Goal: Complete application form: Complete application form

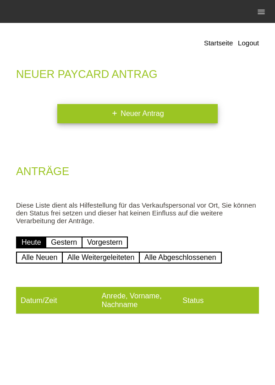
click at [107, 113] on link "add Neuer Antrag" at bounding box center [137, 113] width 160 height 19
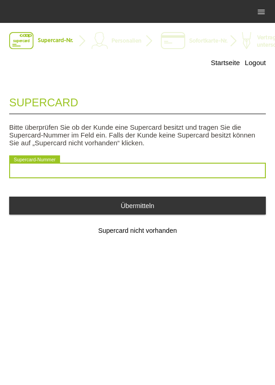
click at [171, 171] on input "text" at bounding box center [137, 171] width 257 height 16
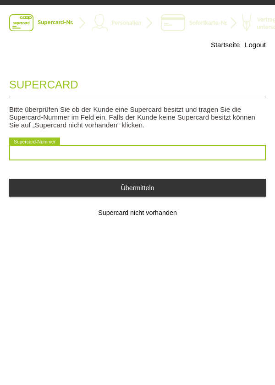
click at [47, 174] on input "text" at bounding box center [137, 171] width 257 height 16
type input "2501037865115"
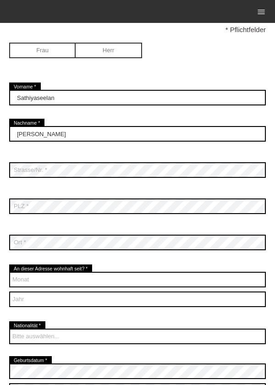
scroll to position [102, 0]
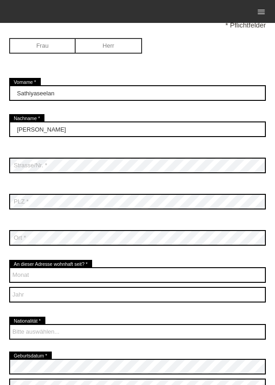
click at [47, 46] on input "radio" at bounding box center [42, 45] width 66 height 14
radio input "true"
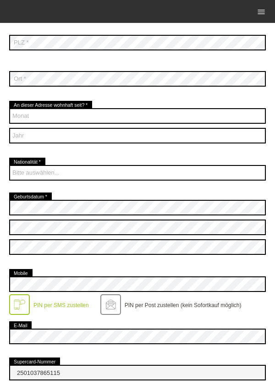
scroll to position [226, 0]
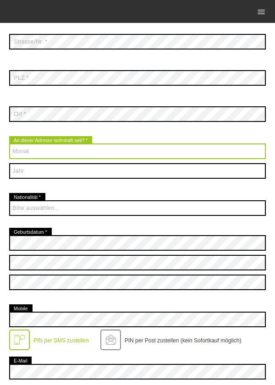
click at [134, 145] on select "Monat 01 02 03 04 05 06 07 08 09 10 11 12" at bounding box center [137, 151] width 257 height 16
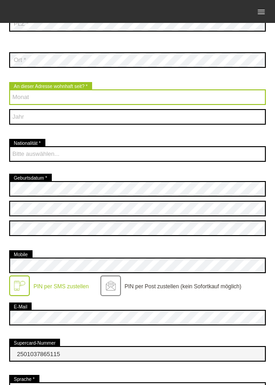
scroll to position [284, 0]
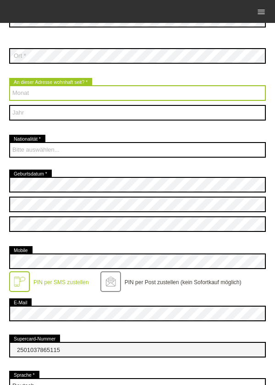
click at [122, 93] on select "Monat 01 02 03 04 05 06 07 08 09 10 11 12" at bounding box center [137, 93] width 257 height 16
select select "01"
click at [9, 86] on select "Monat 01 02 03 04 05 06 07 08 09 10 11 12" at bounding box center [137, 93] width 257 height 16
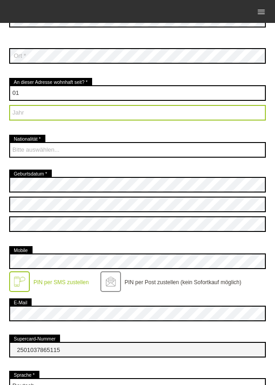
click at [98, 116] on select "Jahr 2025 2024 2023 2022 2021 2020 2019 2018 2017 2016" at bounding box center [137, 113] width 257 height 16
select select "2018"
click at [9, 105] on select "Jahr 2025 2024 2023 2022 2021 2020 2019 2018 2017 2016" at bounding box center [137, 113] width 257 height 16
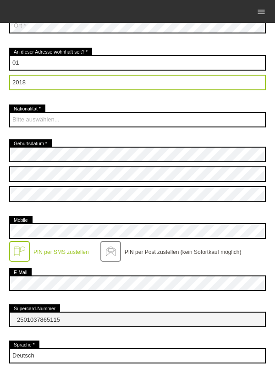
scroll to position [320, 0]
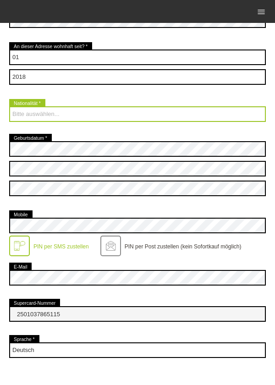
click at [130, 119] on select "Bitte auswählen... Schweiz Deutschland Liechtenstein Österreich ------------ Af…" at bounding box center [137, 114] width 257 height 16
select select "LK"
click at [9, 107] on select "Bitte auswählen... Schweiz Deutschland Liechtenstein Österreich ------------ Af…" at bounding box center [137, 114] width 257 height 16
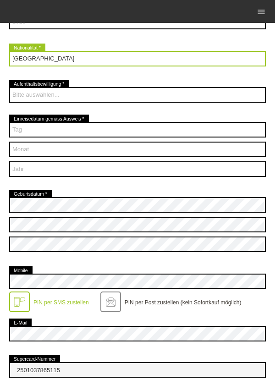
scroll to position [375, 0]
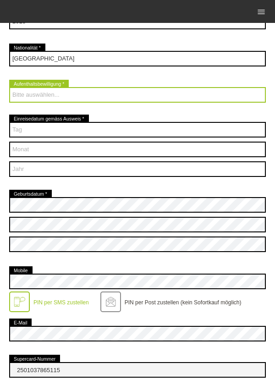
click at [191, 95] on select "Bitte auswählen... C B B - Flüchtlingsstatus Andere" at bounding box center [137, 95] width 257 height 16
select select "C"
click at [9, 88] on select "Bitte auswählen... C B B - Flüchtlingsstatus Andere" at bounding box center [137, 95] width 257 height 16
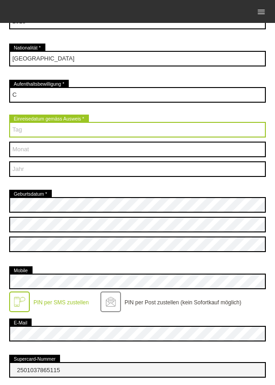
click at [157, 135] on select "Tag 01 02 03 04 05 06 07 08 09 10 11 12 13 14 15 16 17" at bounding box center [137, 130] width 257 height 16
select select "06"
click at [9, 122] on select "Tag 01 02 03 04 05 06 07 08 09 10 11 12 13 14 15 16 17" at bounding box center [137, 130] width 257 height 16
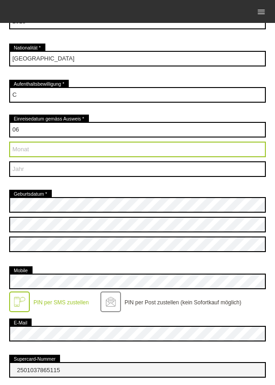
click at [136, 150] on select "Monat 01 02 03 04 05 06 07 08 09 10 11 12" at bounding box center [137, 150] width 257 height 16
select select "07"
click at [9, 142] on select "Monat 01 02 03 04 05 06 07 08 09 10 11 12" at bounding box center [137, 150] width 257 height 16
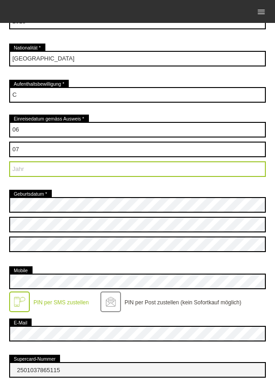
click at [144, 174] on select "Jahr 2025 2024 2023 2022 2021 2020 2019 2018 2017 2016" at bounding box center [137, 169] width 257 height 16
select select "2003"
click at [9, 162] on select "Jahr 2025 2024 2023 2022 2021 2020 2019 2018 2017 2016" at bounding box center [137, 169] width 257 height 16
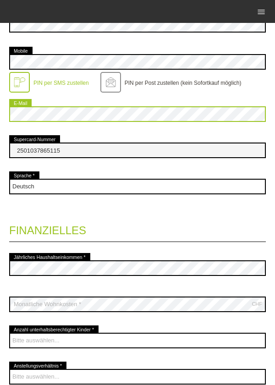
scroll to position [593, 0]
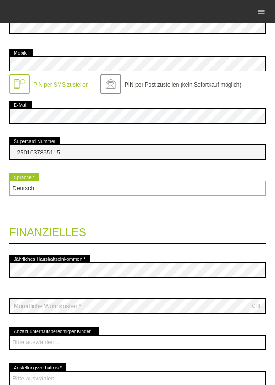
click at [50, 188] on select "Deutsch Français Italiano English" at bounding box center [137, 189] width 257 height 16
click at [48, 192] on select "Deutsch Français Italiano English" at bounding box center [137, 189] width 257 height 16
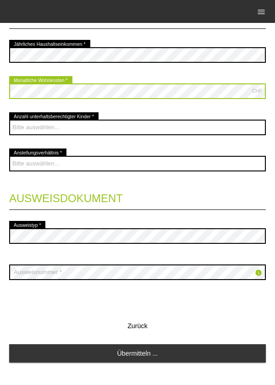
scroll to position [811, 0]
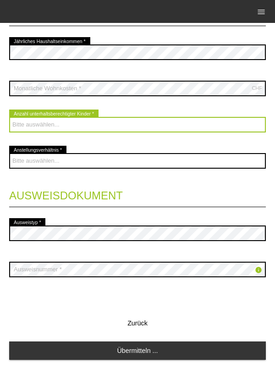
click at [162, 121] on select "Bitte auswählen... 0 1 2 3 4 5 6 7 8 9" at bounding box center [137, 125] width 257 height 16
click at [179, 123] on select "Bitte auswählen... 0 1 2 3 4 5 6 7 8 9" at bounding box center [137, 125] width 257 height 16
click at [9, 118] on select "Bitte auswählen... 0 1 2 3 4 5 6 7 8 9" at bounding box center [137, 125] width 257 height 16
click at [130, 124] on select "Bitte auswählen... 0 1 2 3 4 5 6 7 8 9" at bounding box center [137, 125] width 257 height 16
click at [9, 118] on select "Bitte auswählen... 0 1 2 3 4 5 6 7 8 9" at bounding box center [137, 125] width 257 height 16
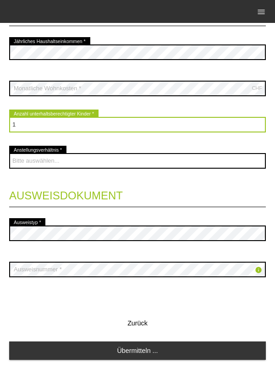
click at [84, 122] on select "Bitte auswählen... 0 1 2 3 4 5 6 7 8 9" at bounding box center [137, 125] width 257 height 16
select select "2"
click at [9, 118] on select "Bitte auswählen... 0 1 2 3 4 5 6 7 8 9" at bounding box center [137, 125] width 257 height 16
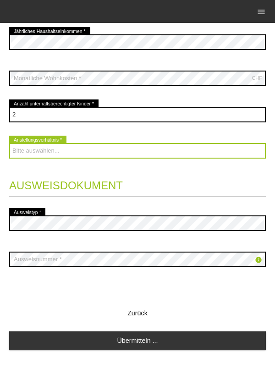
click at [174, 154] on select "Bitte auswählen... Unbefristet Befristet Lehrling/Student Pensioniert Nicht arb…" at bounding box center [137, 151] width 257 height 16
select select "UNLIMITED"
click at [9, 143] on select "Bitte auswählen... Unbefristet Befristet Lehrling/Student Pensioniert Nicht arb…" at bounding box center [137, 151] width 257 height 16
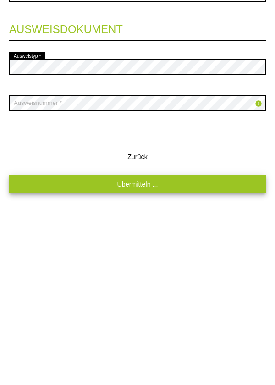
click at [164, 341] on link "Übermitteln ..." at bounding box center [137, 340] width 257 height 18
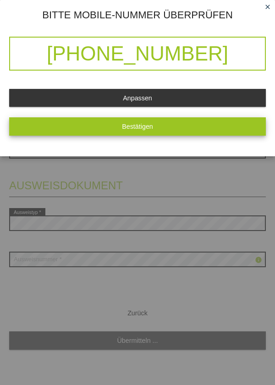
click at [163, 130] on button "Bestätigen" at bounding box center [137, 126] width 257 height 18
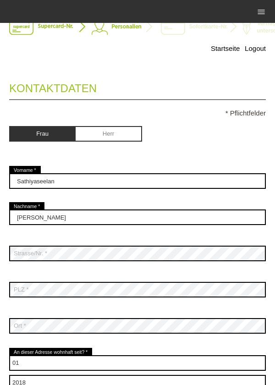
scroll to position [0, 0]
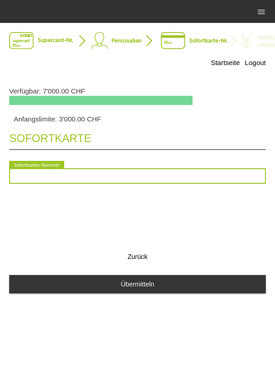
click at [143, 178] on input "text" at bounding box center [137, 176] width 257 height 16
click at [29, 178] on input "text" at bounding box center [137, 176] width 257 height 16
click at [31, 177] on input "text" at bounding box center [137, 176] width 257 height 16
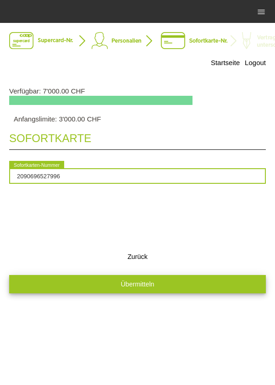
type input "2090696527996"
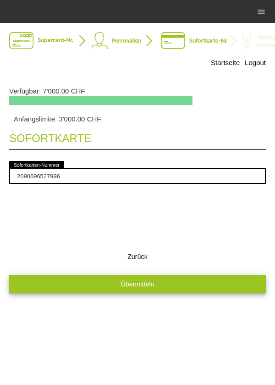
click at [134, 287] on span "Übermitteln" at bounding box center [137, 284] width 33 height 7
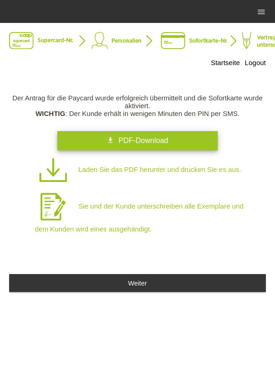
click at [165, 138] on span "PDF-Download" at bounding box center [143, 141] width 50 height 8
click at [124, 141] on span "PDF-Download" at bounding box center [143, 141] width 50 height 8
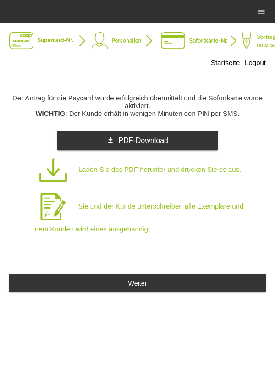
click at [211, 41] on img at bounding box center [188, 41] width 358 height 18
click at [113, 46] on img at bounding box center [188, 41] width 358 height 18
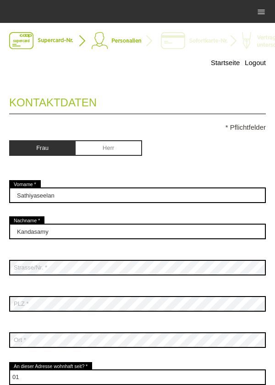
select select "01"
select select "2018"
select select "LK"
select select "C"
select select "06"
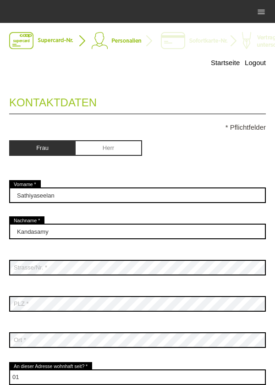
select select "07"
select select "2003"
select select "2"
select select "UNLIMITED"
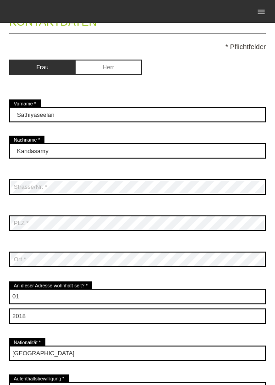
scroll to position [82, 0]
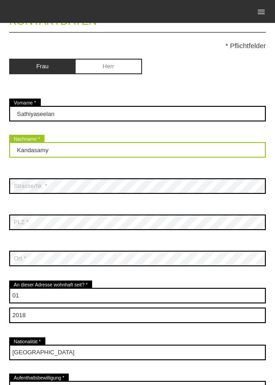
click at [86, 153] on input "Kandasamy" at bounding box center [137, 150] width 257 height 16
type input "K"
click at [25, 153] on input "text" at bounding box center [137, 150] width 257 height 16
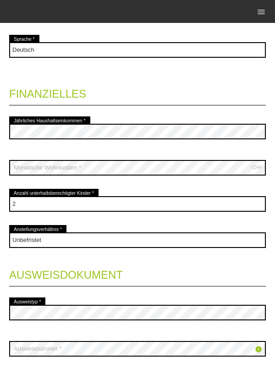
scroll to position [823, 0]
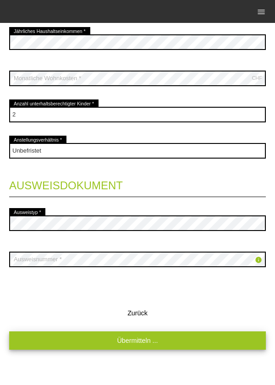
type input "Thadchayini"
click at [173, 339] on link "Übermitteln ..." at bounding box center [137, 340] width 257 height 18
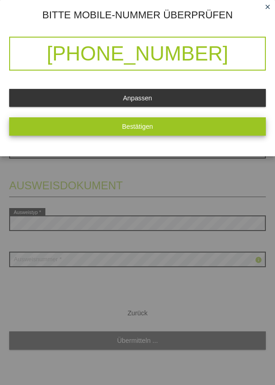
click at [162, 129] on button "Bestätigen" at bounding box center [137, 126] width 257 height 18
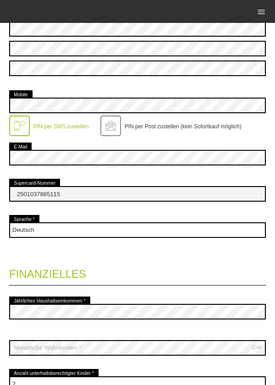
scroll to position [587, 0]
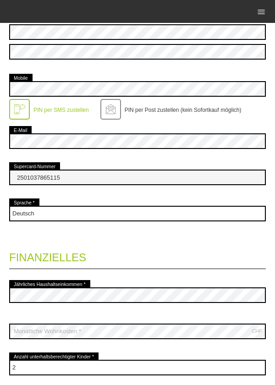
click at [63, 181] on input "2501037865115" at bounding box center [137, 178] width 257 height 16
type input "2"
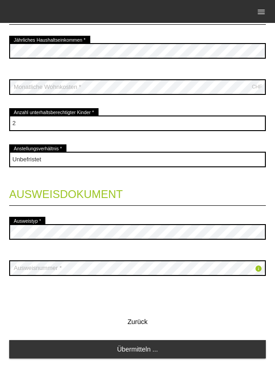
scroll to position [842, 0]
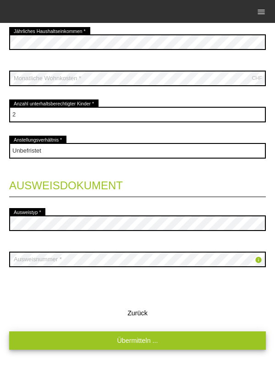
click at [196, 342] on link "Übermitteln ..." at bounding box center [137, 340] width 257 height 18
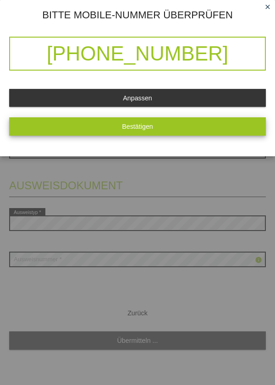
click at [69, 124] on button "Bestätigen" at bounding box center [137, 126] width 257 height 18
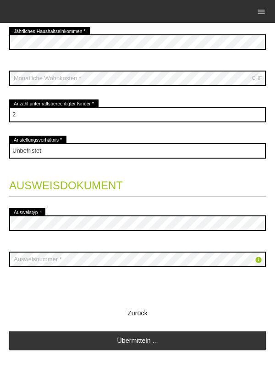
click at [261, 259] on icon "info" at bounding box center [258, 259] width 7 height 7
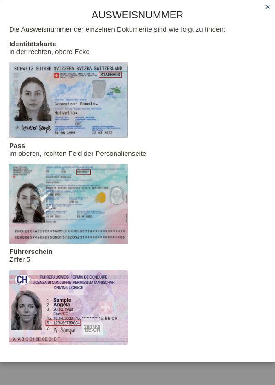
click at [269, 6] on icon "close" at bounding box center [267, 6] width 7 height 7
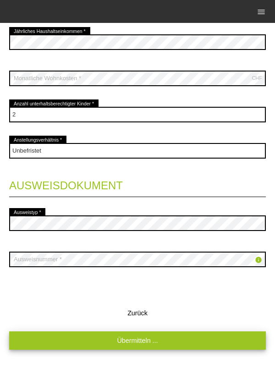
click at [121, 334] on link "Übermitteln ..." at bounding box center [137, 340] width 257 height 18
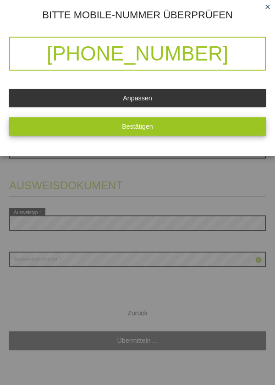
click at [160, 120] on button "Bestätigen" at bounding box center [137, 126] width 257 height 18
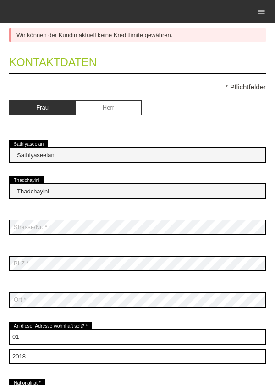
scroll to position [60, 0]
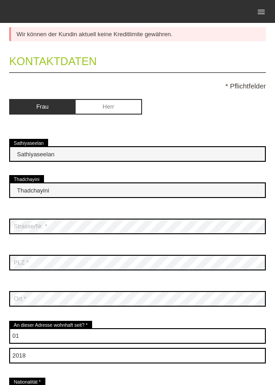
click at [54, 105] on input "radio" at bounding box center [42, 106] width 66 height 14
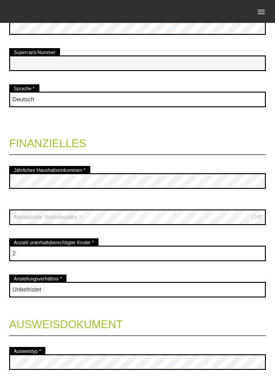
scroll to position [842, 0]
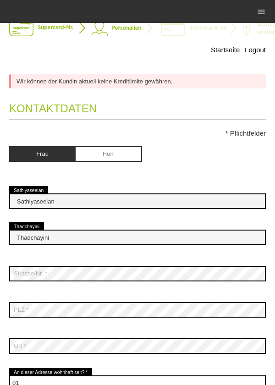
scroll to position [0, 0]
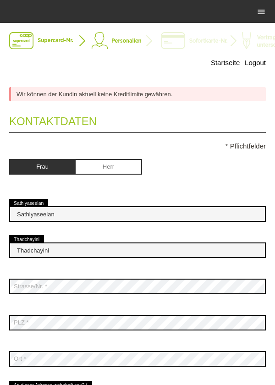
click at [262, 12] on icon "menu" at bounding box center [261, 11] width 9 height 9
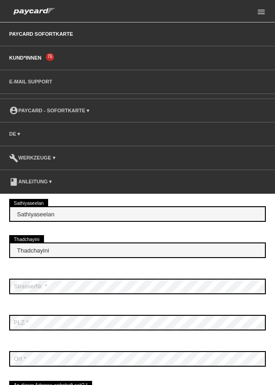
click at [25, 57] on link "Kund*innen" at bounding box center [25, 58] width 41 height 6
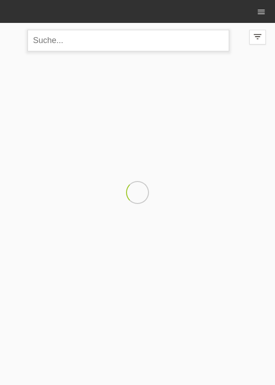
click at [53, 41] on input "text" at bounding box center [129, 41] width 202 height 22
type input "K"
type input "Sathiyaseelan"
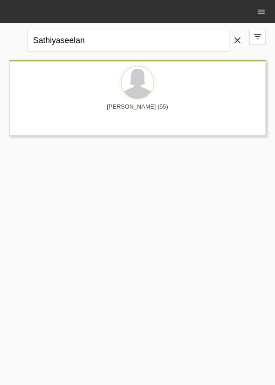
click at [172, 99] on div at bounding box center [138, 83] width 242 height 34
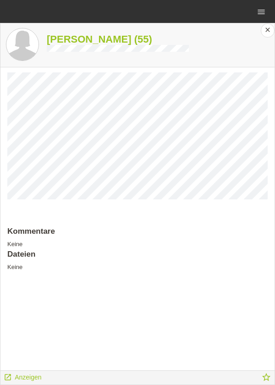
click at [25, 269] on div "Dateien Keine" at bounding box center [137, 260] width 260 height 21
click at [20, 269] on div "Dateien Keine" at bounding box center [137, 260] width 260 height 21
click at [25, 269] on div "Dateien Keine" at bounding box center [137, 260] width 260 height 21
click at [25, 270] on div "Dateien Keine" at bounding box center [137, 260] width 260 height 21
click at [25, 269] on div "Dateien Keine" at bounding box center [137, 260] width 260 height 21
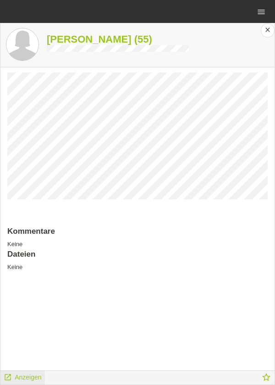
click at [31, 379] on span "Anzeigen" at bounding box center [28, 377] width 27 height 7
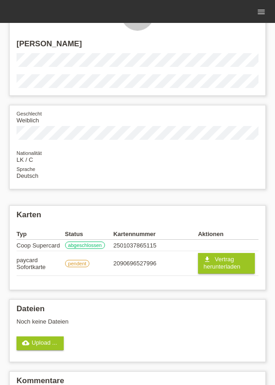
scroll to position [40, 0]
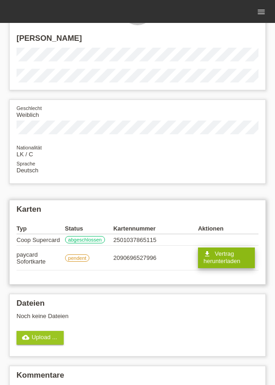
click at [238, 266] on link "get_app Vertrag herunterladen" at bounding box center [226, 258] width 57 height 21
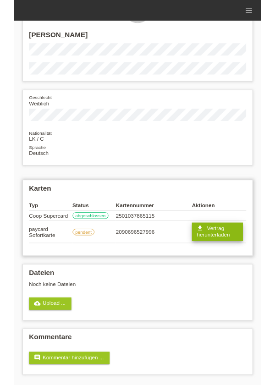
scroll to position [77, 0]
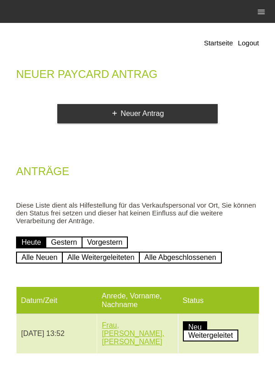
click at [132, 332] on link "Frau, [PERSON_NAME], [PERSON_NAME]" at bounding box center [133, 333] width 62 height 24
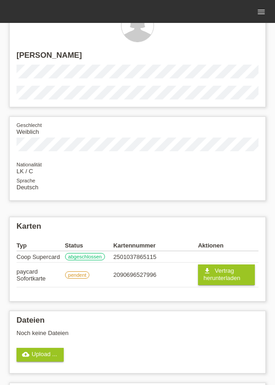
scroll to position [84, 0]
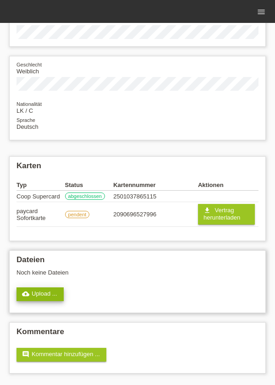
click at [46, 298] on link "cloud_upload Upload ..." at bounding box center [40, 294] width 47 height 14
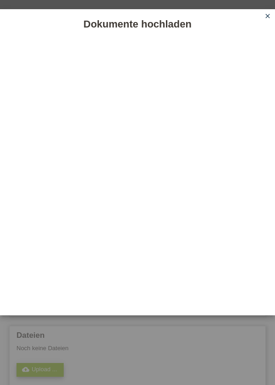
scroll to position [11, 0]
click at [262, 16] on link "close" at bounding box center [268, 16] width 12 height 11
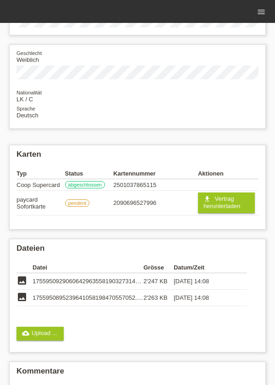
scroll to position [136, 0]
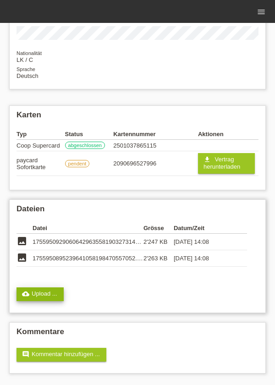
click at [48, 292] on link "cloud_upload Upload ..." at bounding box center [40, 294] width 47 height 14
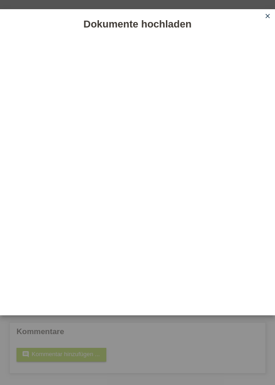
click at [264, 17] on link "close" at bounding box center [268, 16] width 12 height 11
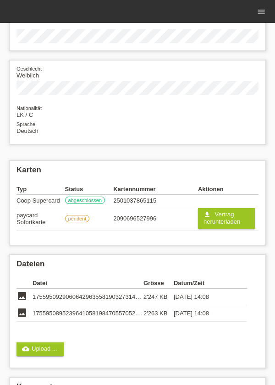
scroll to position [92, 0]
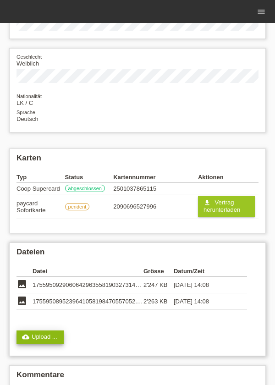
click at [54, 335] on link "cloud_upload Upload ..." at bounding box center [40, 338] width 47 height 14
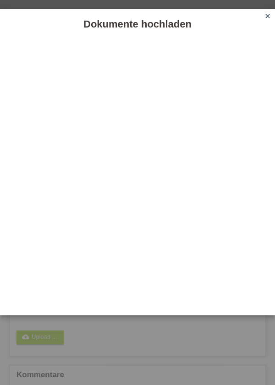
click at [264, 20] on link "close" at bounding box center [268, 16] width 12 height 11
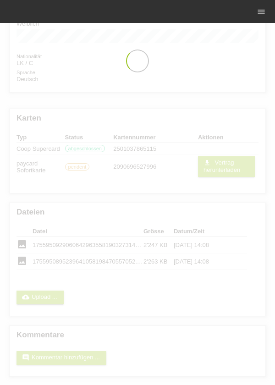
scroll to position [0, 0]
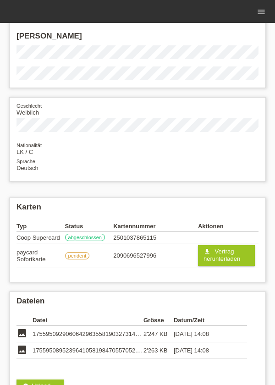
scroll to position [136, 0]
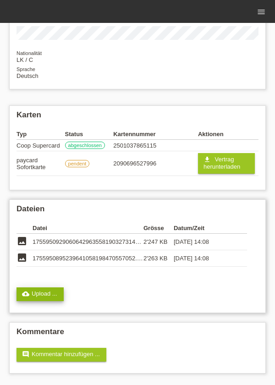
click at [56, 294] on link "cloud_upload Upload ..." at bounding box center [40, 294] width 47 height 14
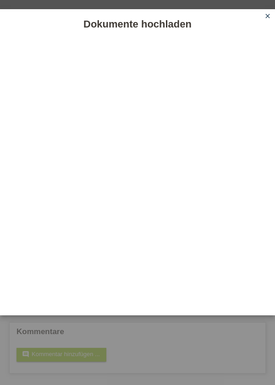
click at [266, 12] on icon "close" at bounding box center [267, 15] width 7 height 7
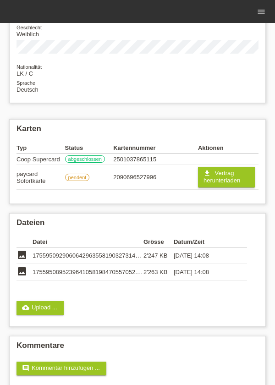
scroll to position [136, 0]
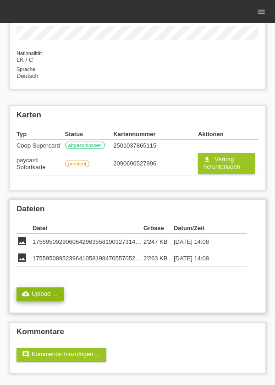
click at [42, 300] on link "cloud_upload Upload ..." at bounding box center [40, 294] width 47 height 14
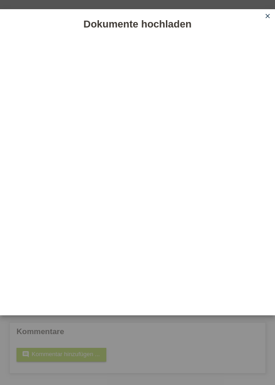
click at [265, 15] on icon "close" at bounding box center [267, 15] width 7 height 7
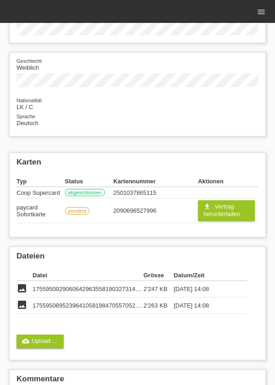
scroll to position [92, 0]
